Goal: Information Seeking & Learning: Learn about a topic

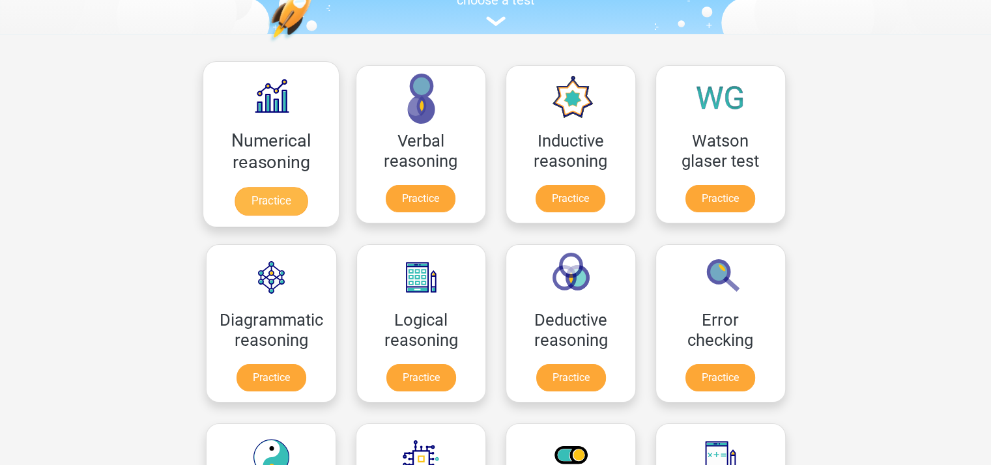
scroll to position [326, 0]
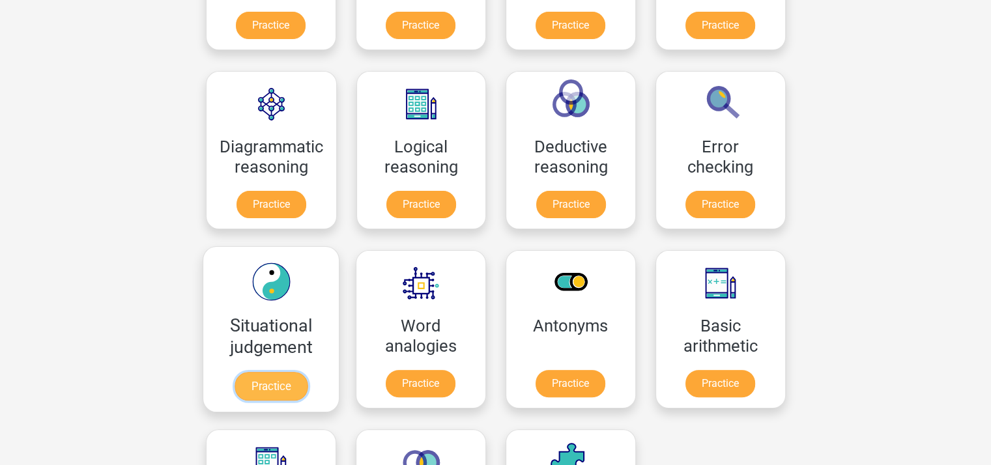
click at [286, 393] on link "Practice" at bounding box center [270, 386] width 73 height 29
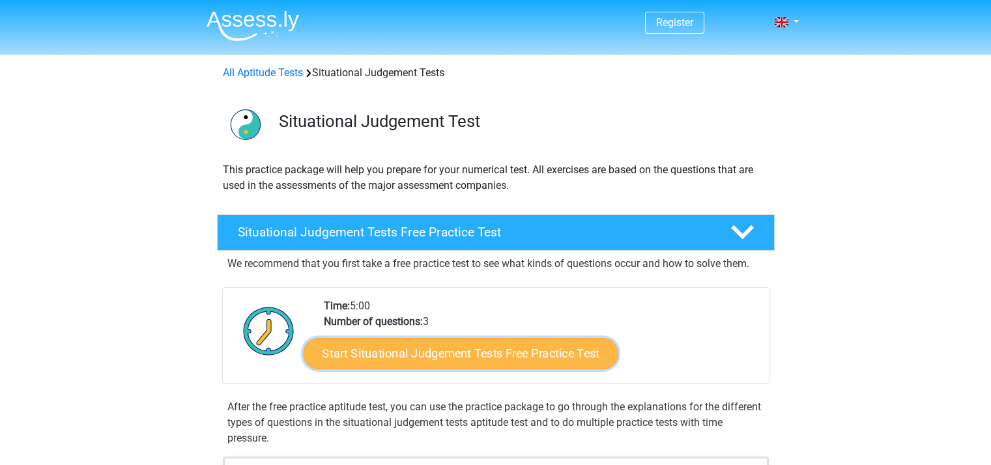
click at [475, 351] on link "Start Situational Judgement Tests Free Practice Test" at bounding box center [460, 353] width 315 height 31
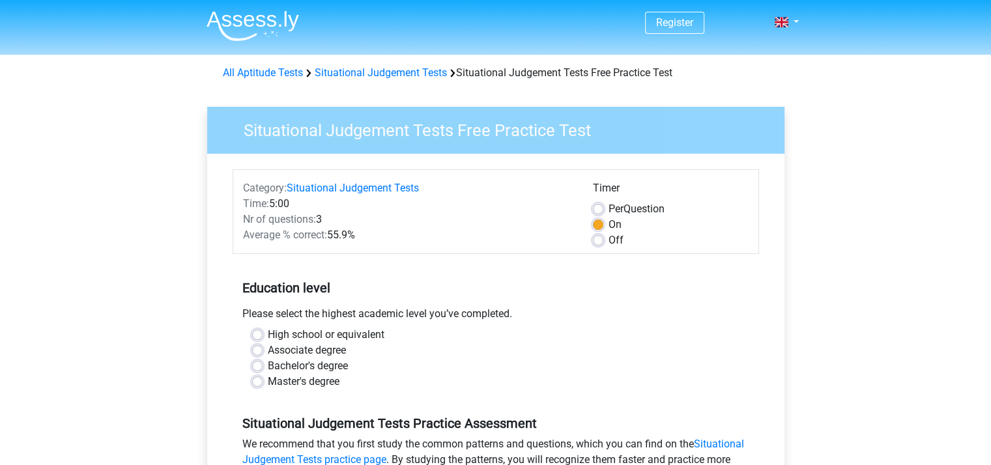
click at [609, 236] on label "Off" at bounding box center [616, 241] width 15 height 16
click at [603, 236] on input "Off" at bounding box center [598, 239] width 10 height 13
radio input "true"
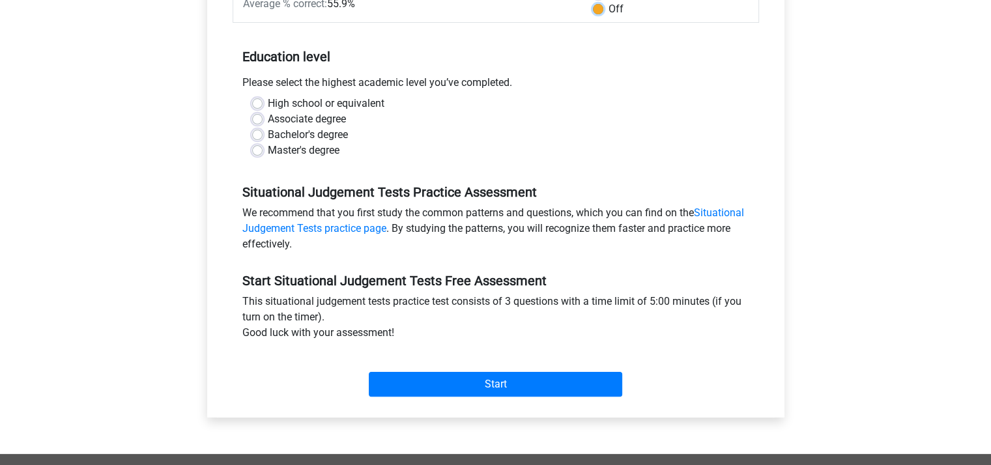
scroll to position [261, 0]
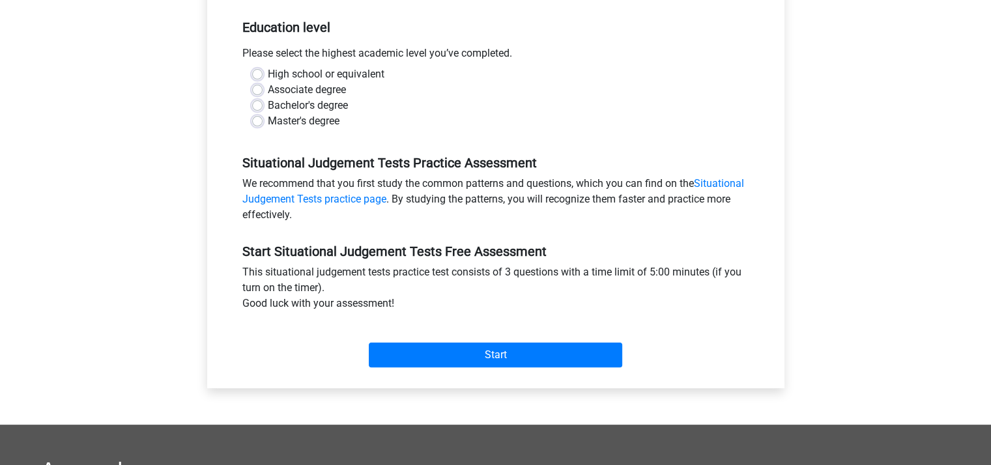
click at [262, 109] on div "Bachelor's degree" at bounding box center [495, 106] width 487 height 16
click at [268, 106] on label "Bachelor's degree" at bounding box center [308, 106] width 80 height 16
click at [258, 106] on input "Bachelor's degree" at bounding box center [257, 104] width 10 height 13
radio input "true"
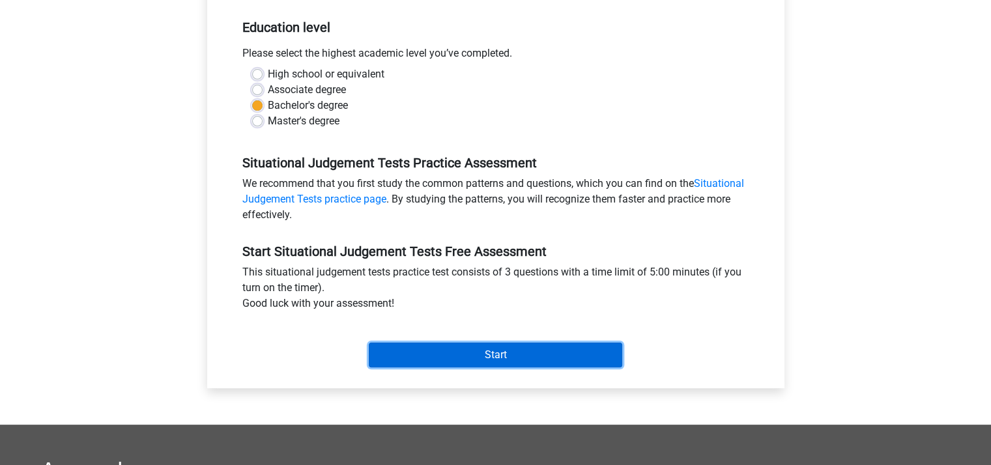
click at [451, 363] on input "Start" at bounding box center [496, 355] width 254 height 25
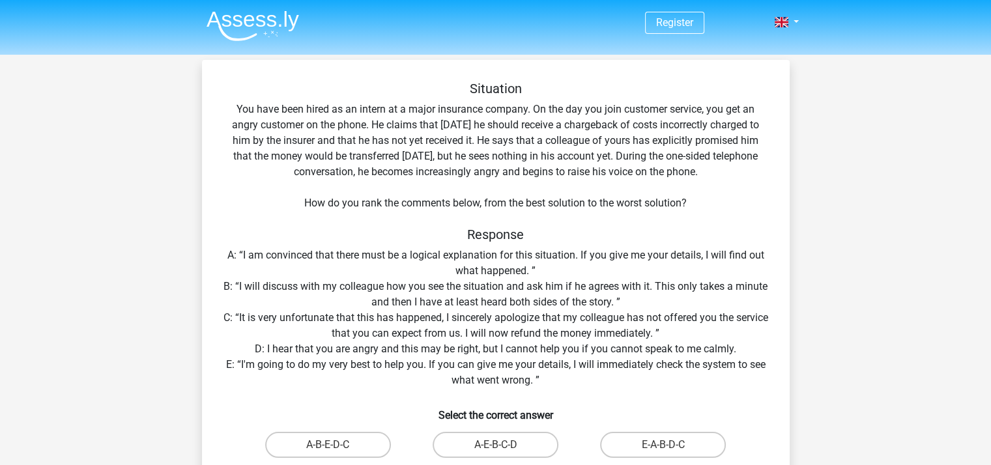
click at [777, 101] on div "Situation You have been hired as an intern at a major insurance company. On the…" at bounding box center [495, 312] width 577 height 462
